Goal: Check status: Check status

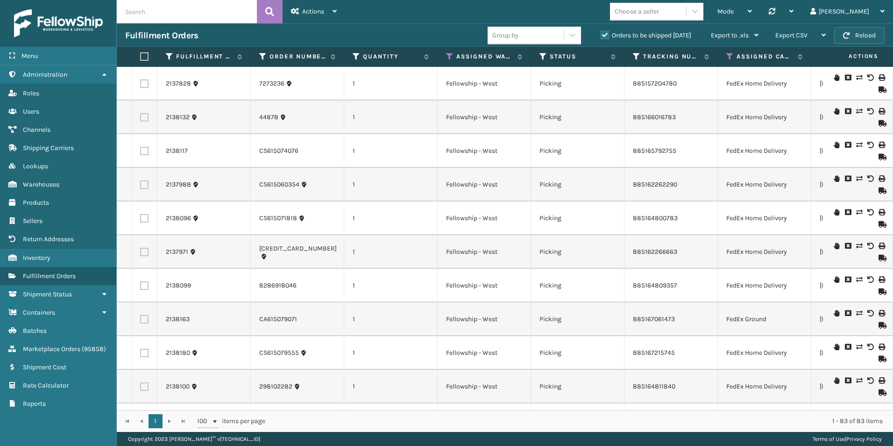
click at [871, 35] on button "Reload" at bounding box center [859, 35] width 50 height 17
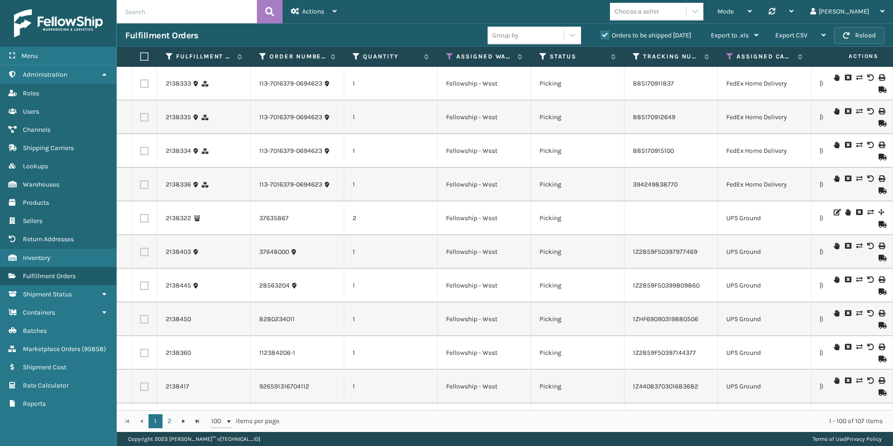
click at [867, 33] on button "Reload" at bounding box center [859, 35] width 50 height 17
click at [867, 30] on button "Reload" at bounding box center [859, 35] width 50 height 17
click at [864, 36] on button "Reload" at bounding box center [859, 35] width 50 height 17
click at [541, 55] on icon at bounding box center [543, 56] width 7 height 8
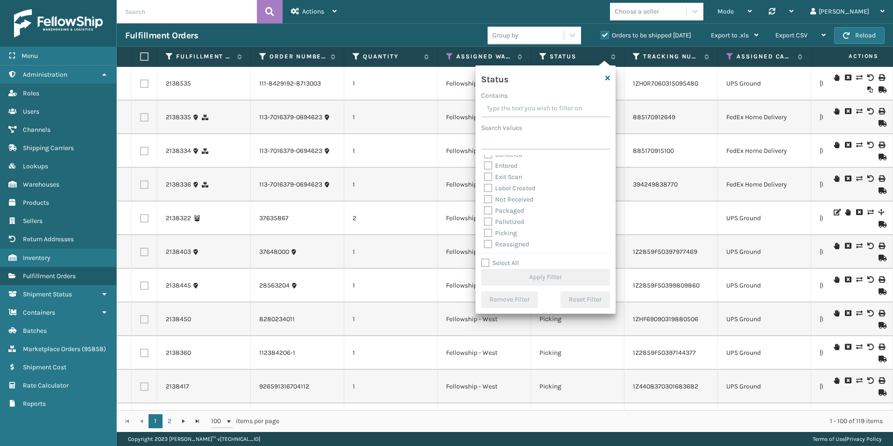
scroll to position [47, 0]
click at [488, 204] on label "Picking" at bounding box center [500, 204] width 33 height 8
click at [485, 204] on input "Picking" at bounding box center [484, 201] width 0 height 6
checkbox input "true"
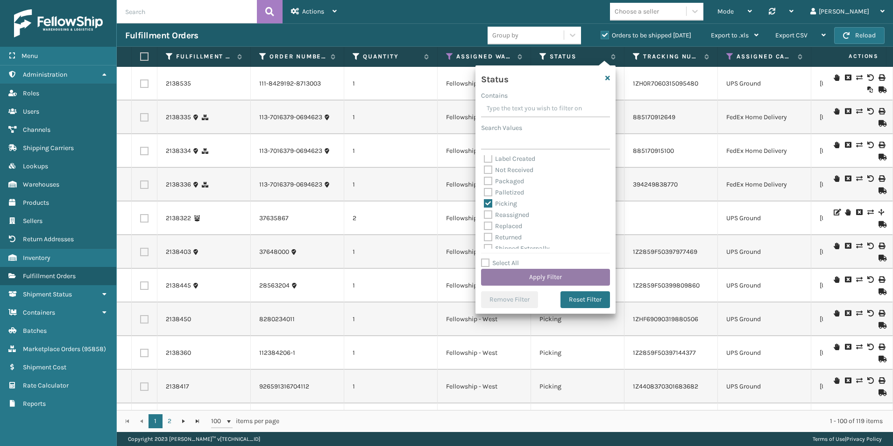
click at [548, 279] on button "Apply Filter" at bounding box center [545, 277] width 129 height 17
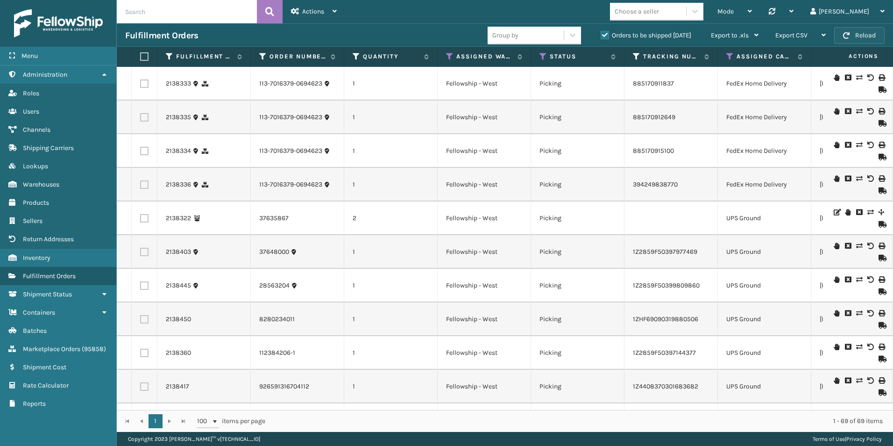
click at [856, 33] on button "Reload" at bounding box center [859, 35] width 50 height 17
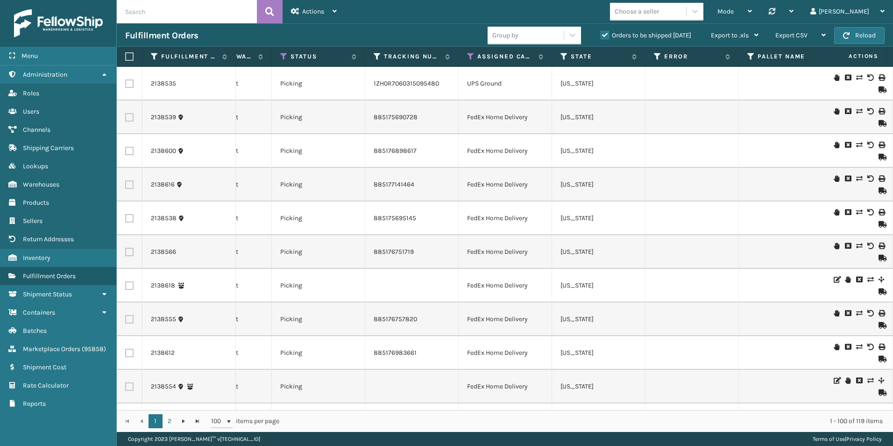
scroll to position [0, 262]
